Goal: Information Seeking & Learning: Find specific fact

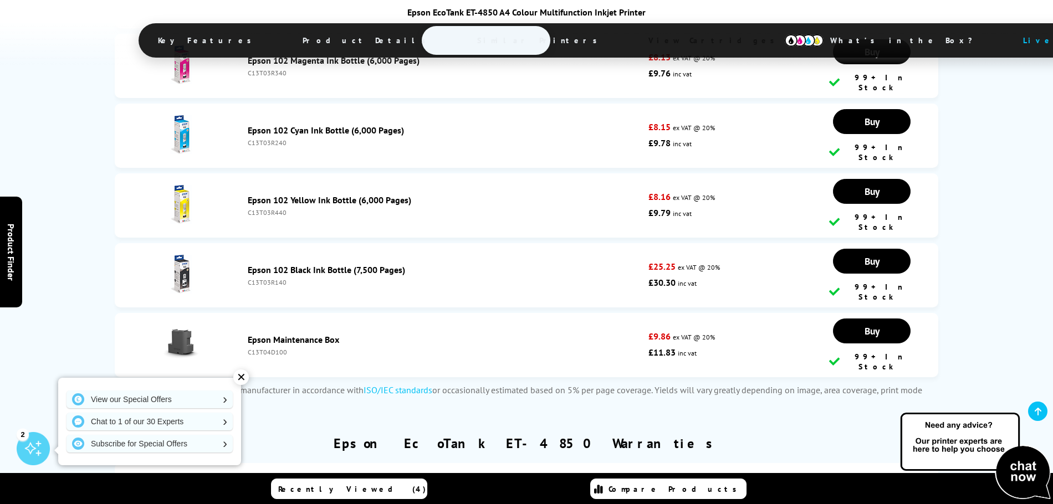
scroll to position [3103, 0]
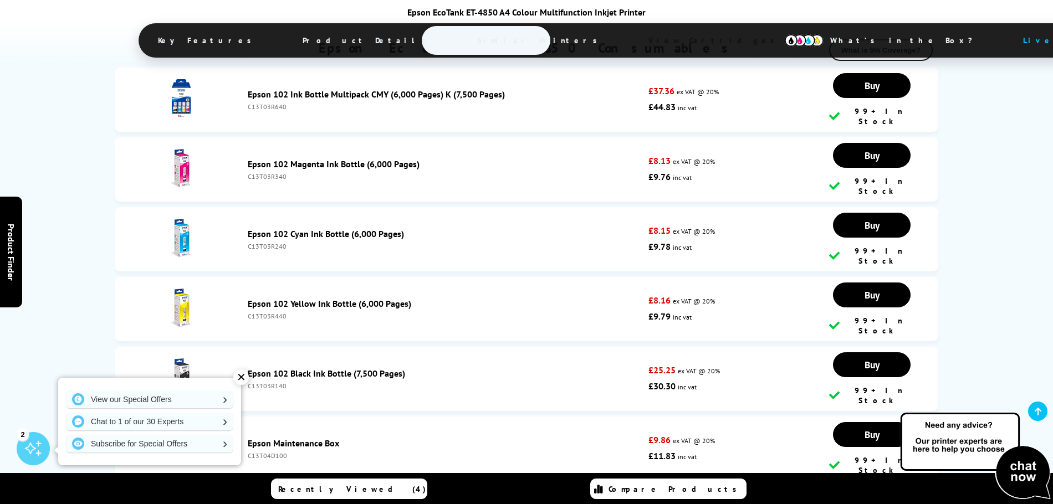
click at [290, 438] on link "Epson Maintenance Box" at bounding box center [293, 443] width 91 height 11
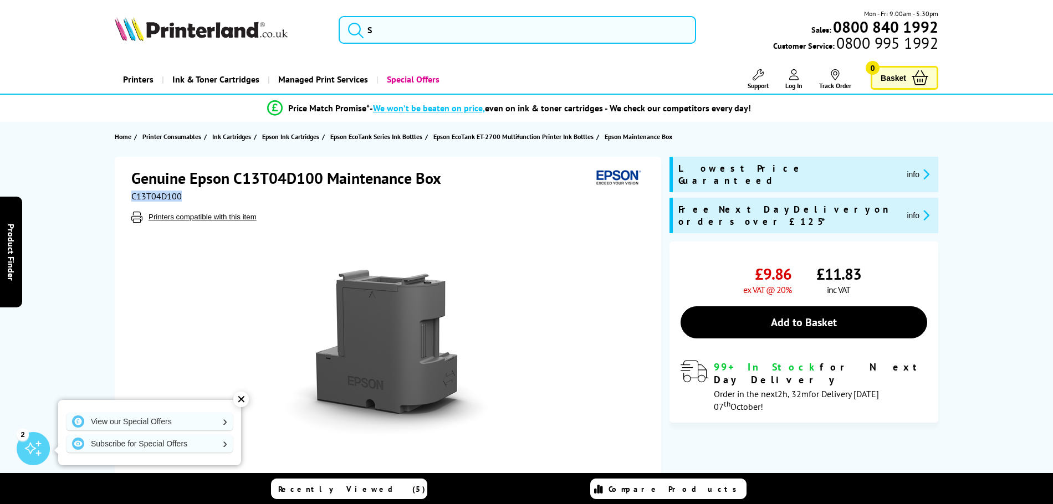
drag, startPoint x: 182, startPoint y: 199, endPoint x: 131, endPoint y: 195, distance: 50.6
click at [131, 195] on div "C13T04D100" at bounding box center [389, 196] width 516 height 11
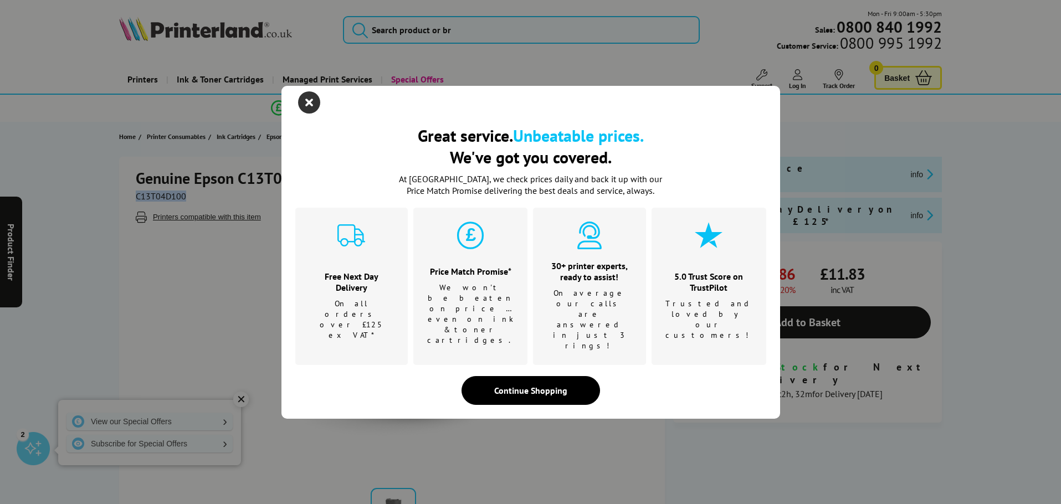
click at [311, 114] on icon "close modal" at bounding box center [309, 102] width 22 height 22
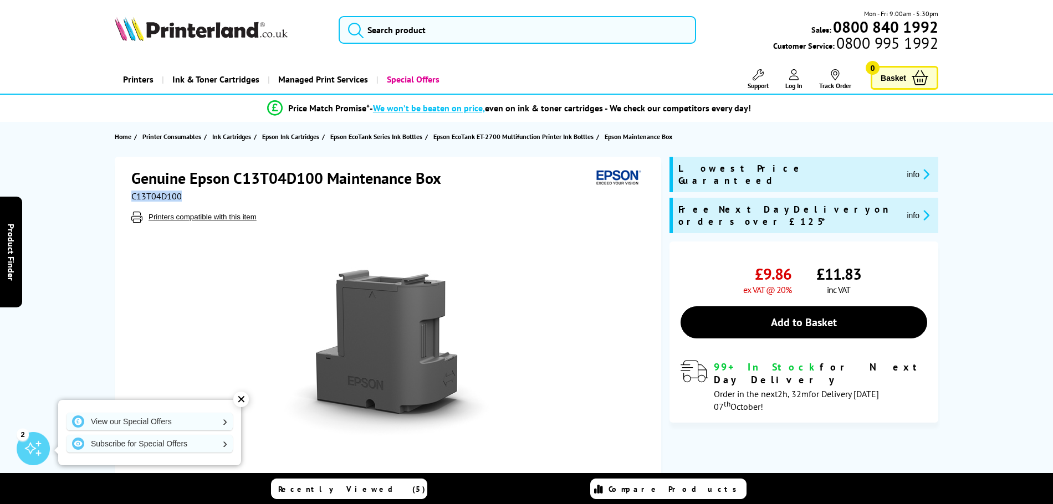
copy span "C13T04D100"
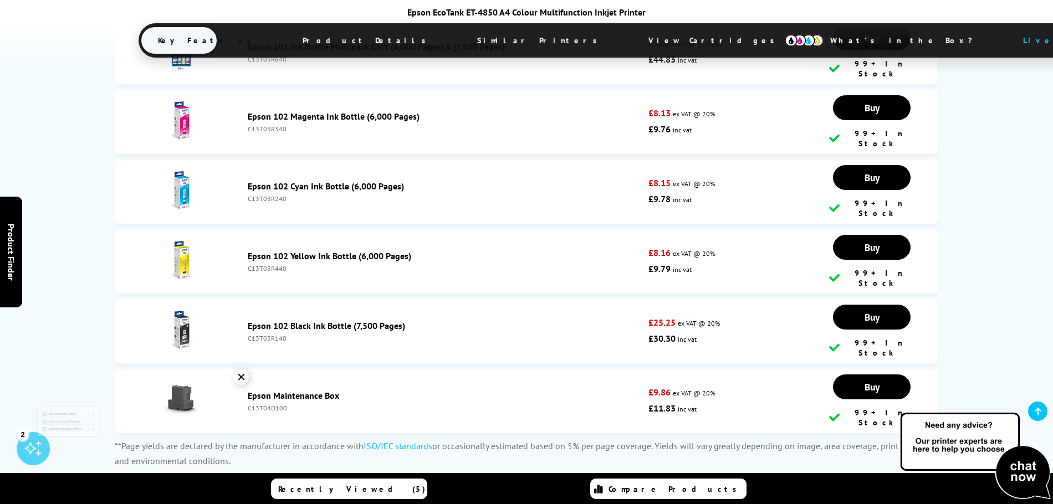
scroll to position [3047, 0]
